Goal: Information Seeking & Learning: Check status

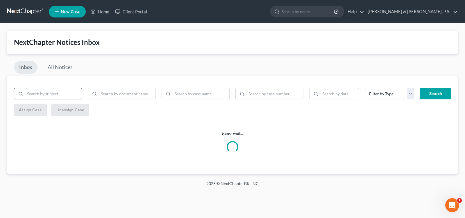
click at [70, 95] on input "search" at bounding box center [53, 93] width 57 height 11
type input "O"
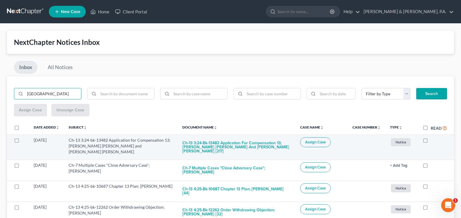
type input "HOUSTON"
click at [431, 141] on label at bounding box center [431, 141] width 0 height 0
click at [433, 140] on input "checkbox" at bounding box center [435, 139] width 4 height 4
checkbox input "true"
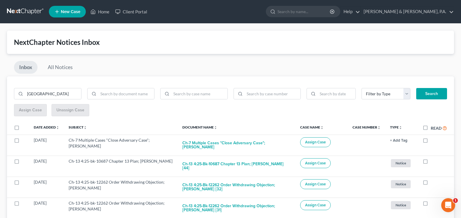
click at [431, 92] on button "Search" at bounding box center [431, 94] width 31 height 12
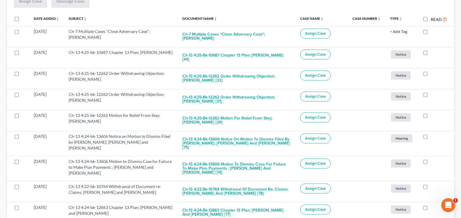
scroll to position [190, 0]
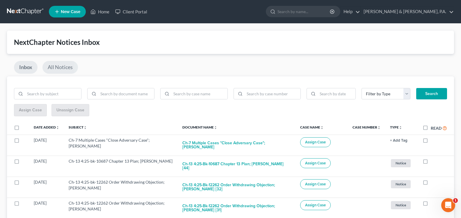
click at [62, 65] on link "All Notices" at bounding box center [59, 67] width 35 height 13
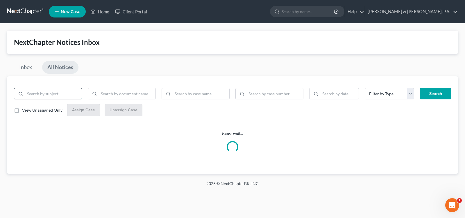
click at [46, 94] on input "search" at bounding box center [53, 93] width 57 height 11
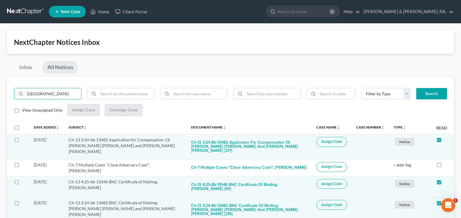
type input "HOUSTON"
click at [434, 95] on button "Search" at bounding box center [431, 94] width 31 height 12
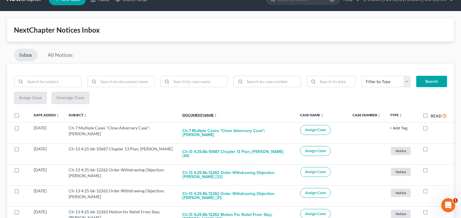
scroll to position [16, 0]
